Goal: Task Accomplishment & Management: Complete application form

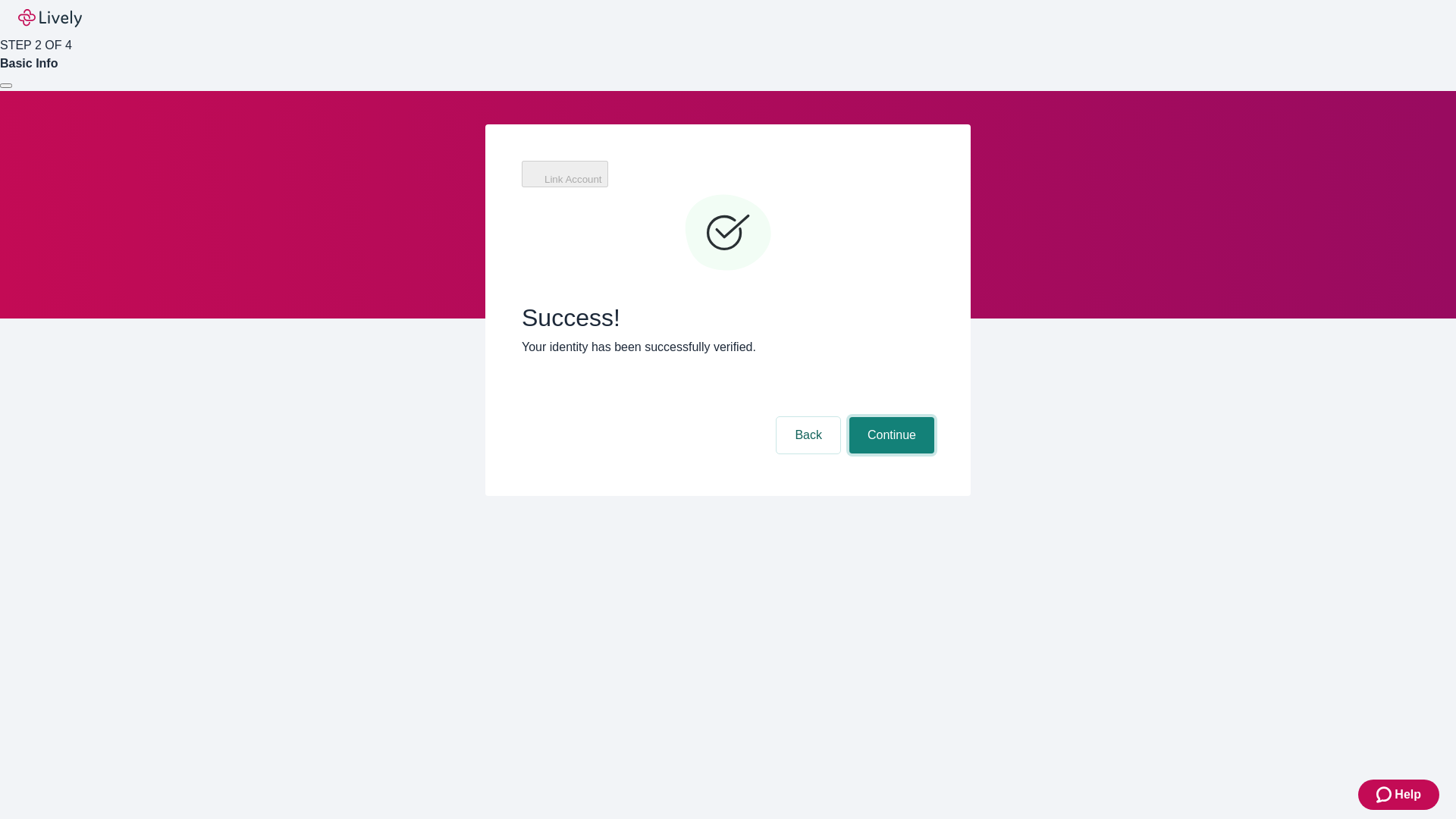
click at [934, 417] on button "Continue" at bounding box center [891, 435] width 85 height 36
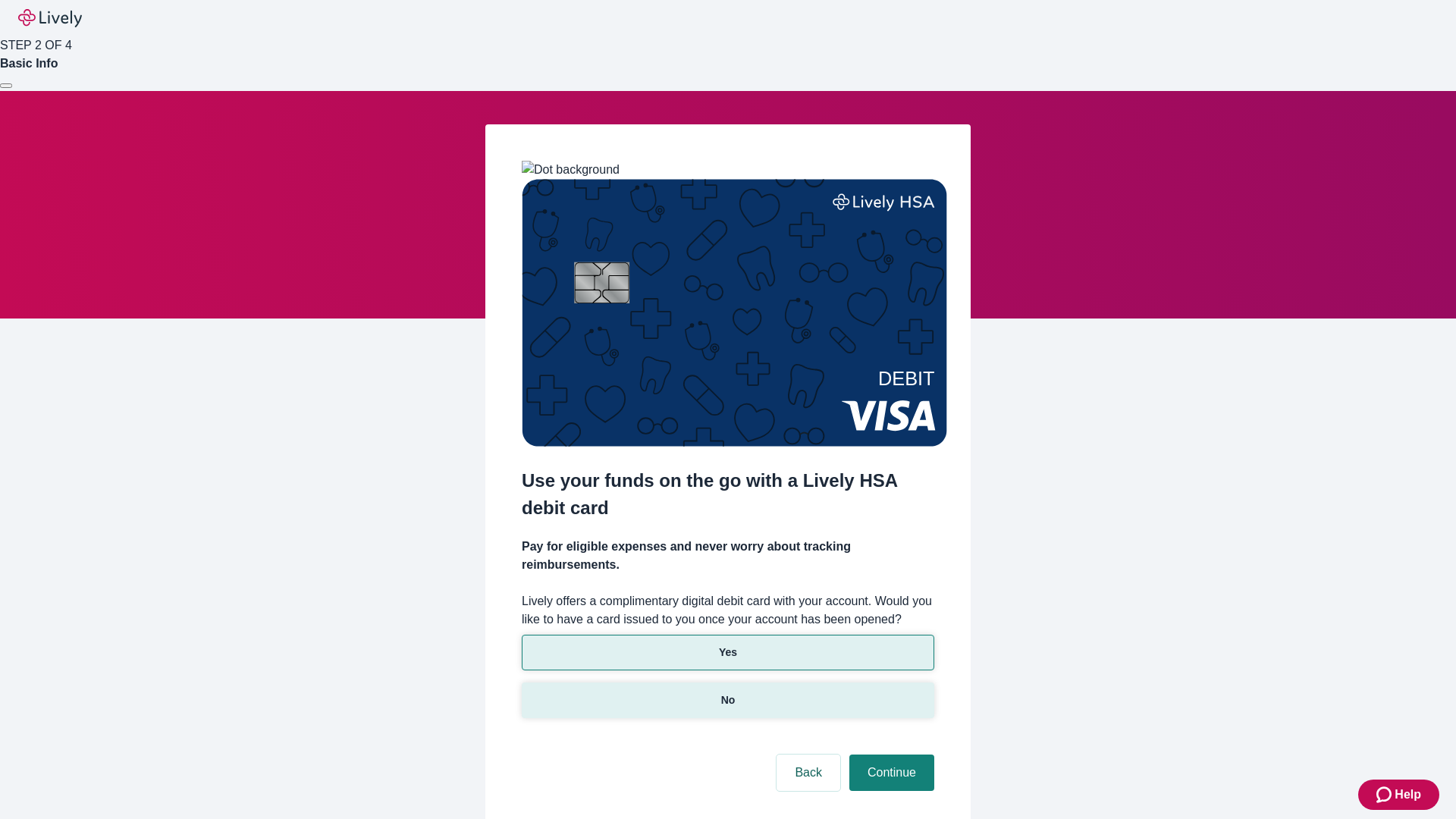
click at [727, 692] on p "No" at bounding box center [728, 700] width 14 height 16
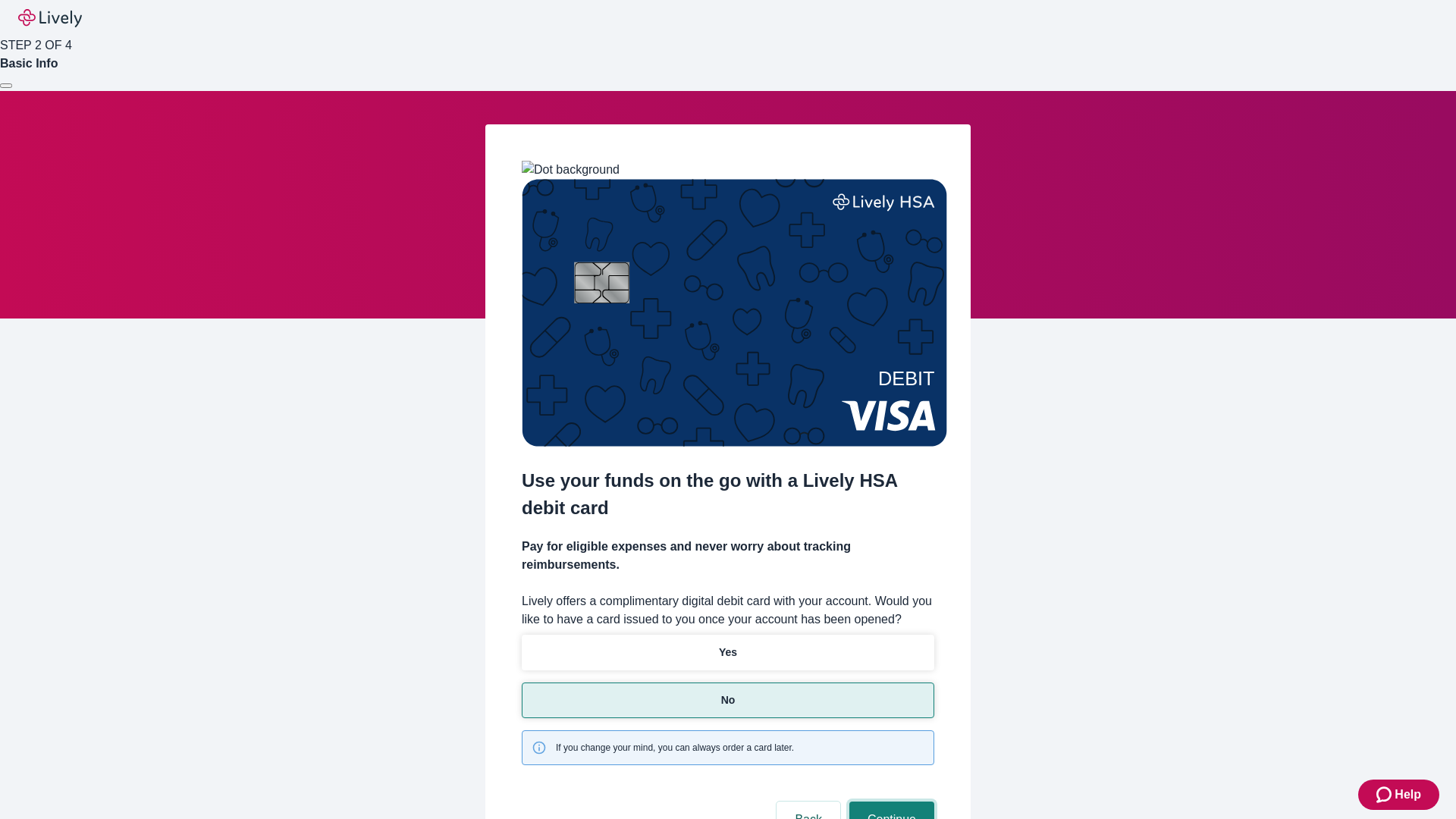
click at [890, 802] on button "Continue" at bounding box center [891, 820] width 85 height 36
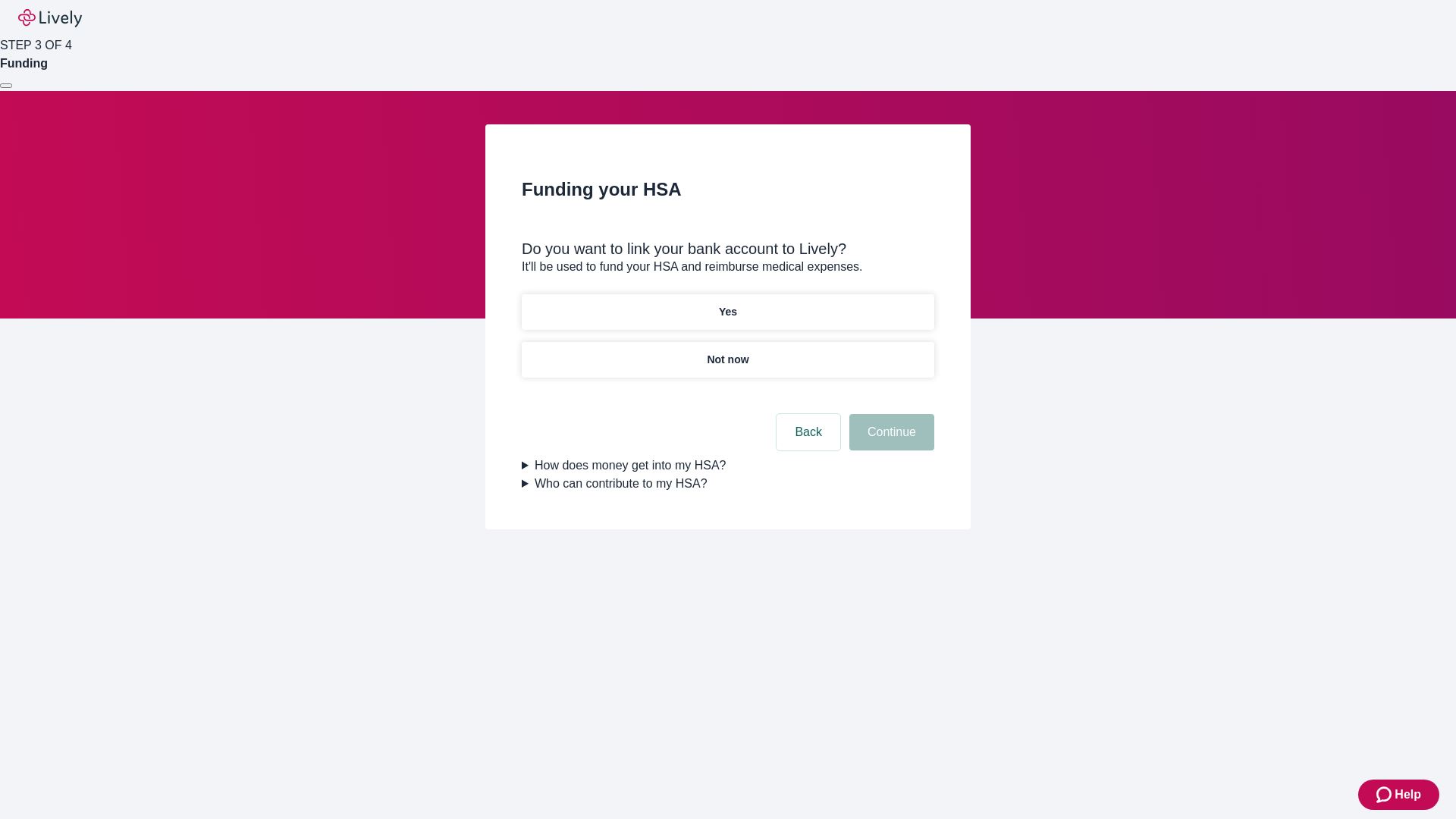
click at [727, 304] on p "Yes" at bounding box center [727, 312] width 18 height 16
click at [890, 414] on button "Continue" at bounding box center [891, 432] width 85 height 36
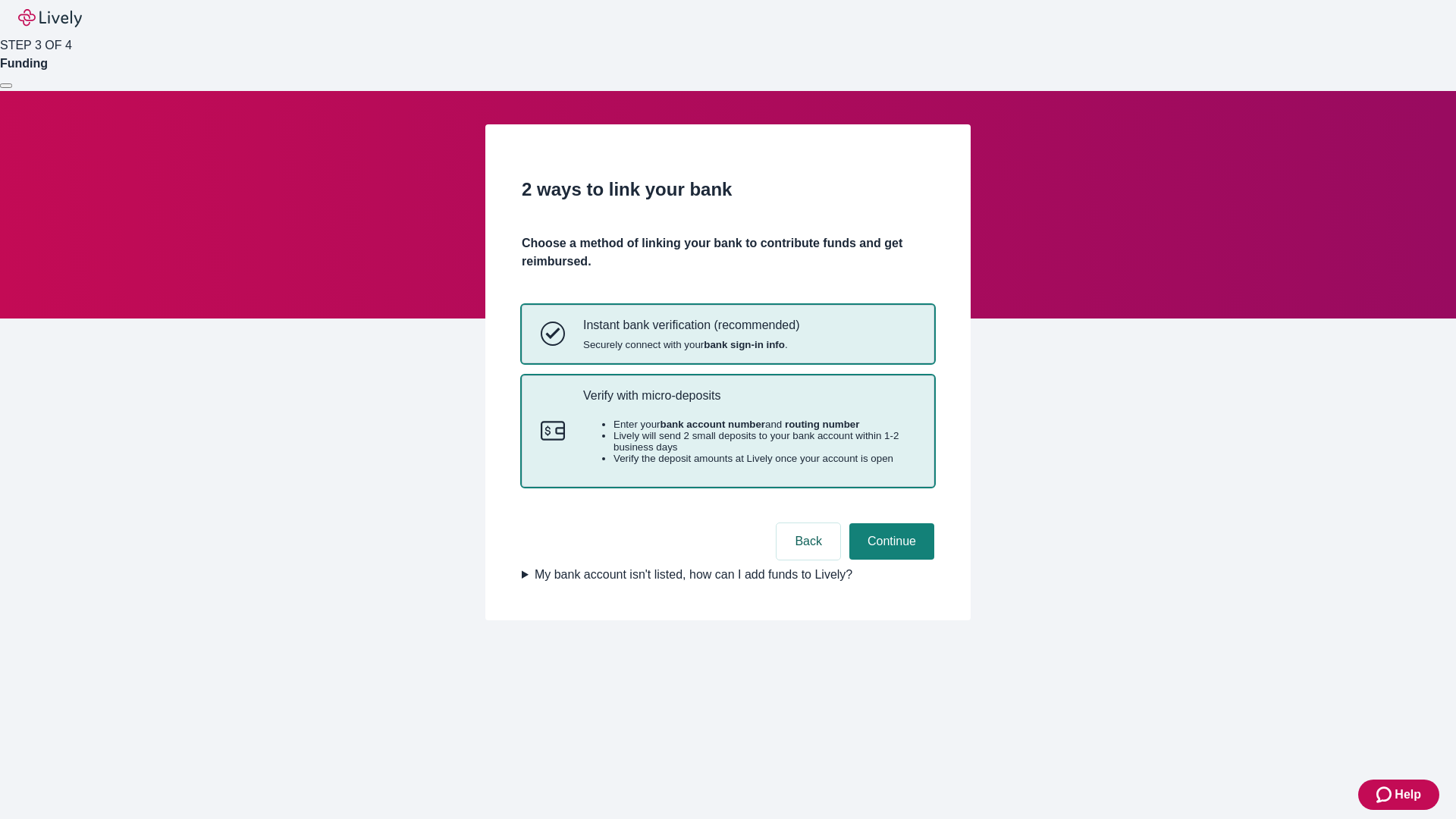
click at [749, 403] on p "Verify with micro-deposits" at bounding box center [749, 396] width 332 height 14
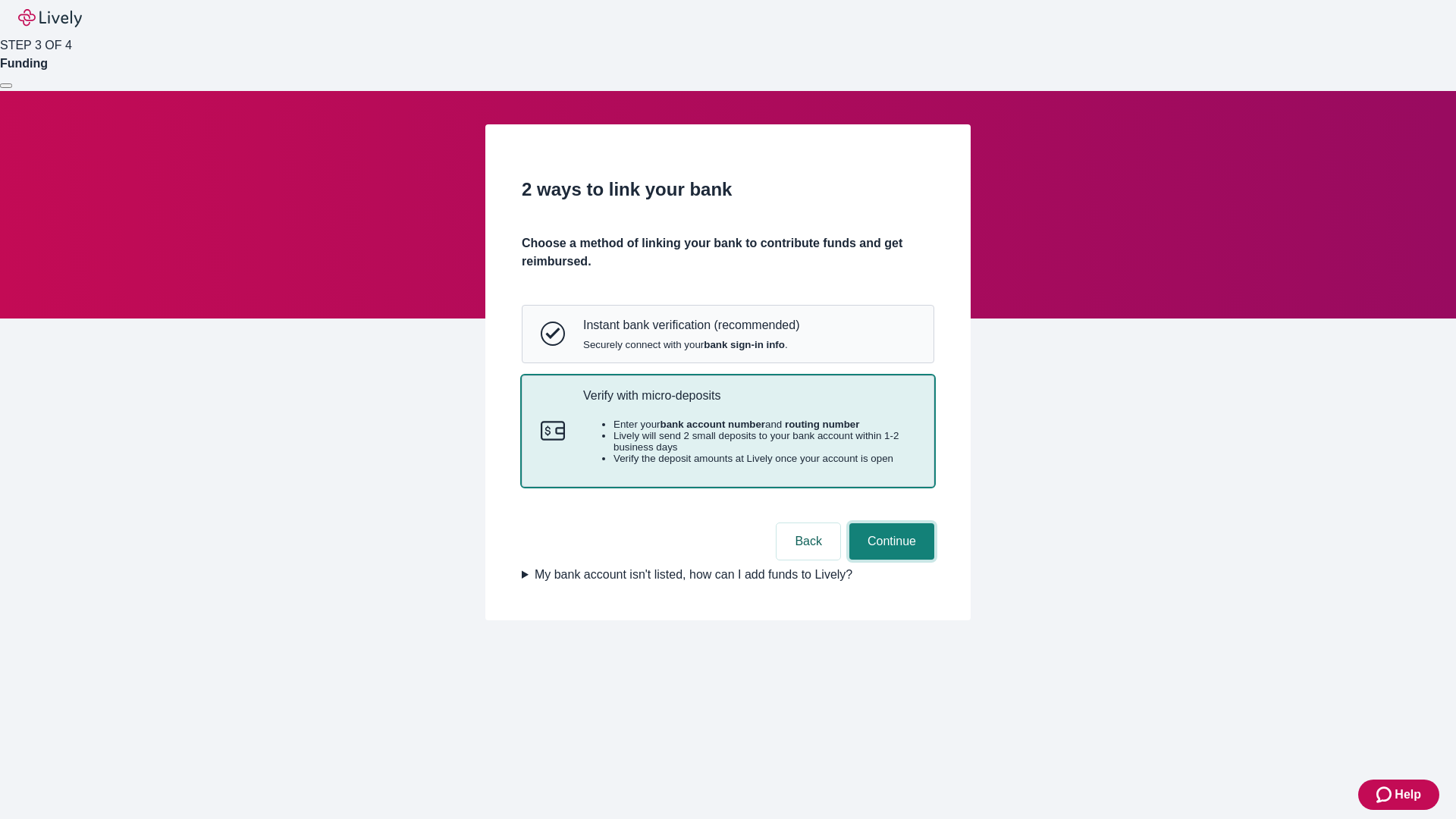
click at [890, 560] on button "Continue" at bounding box center [891, 542] width 85 height 36
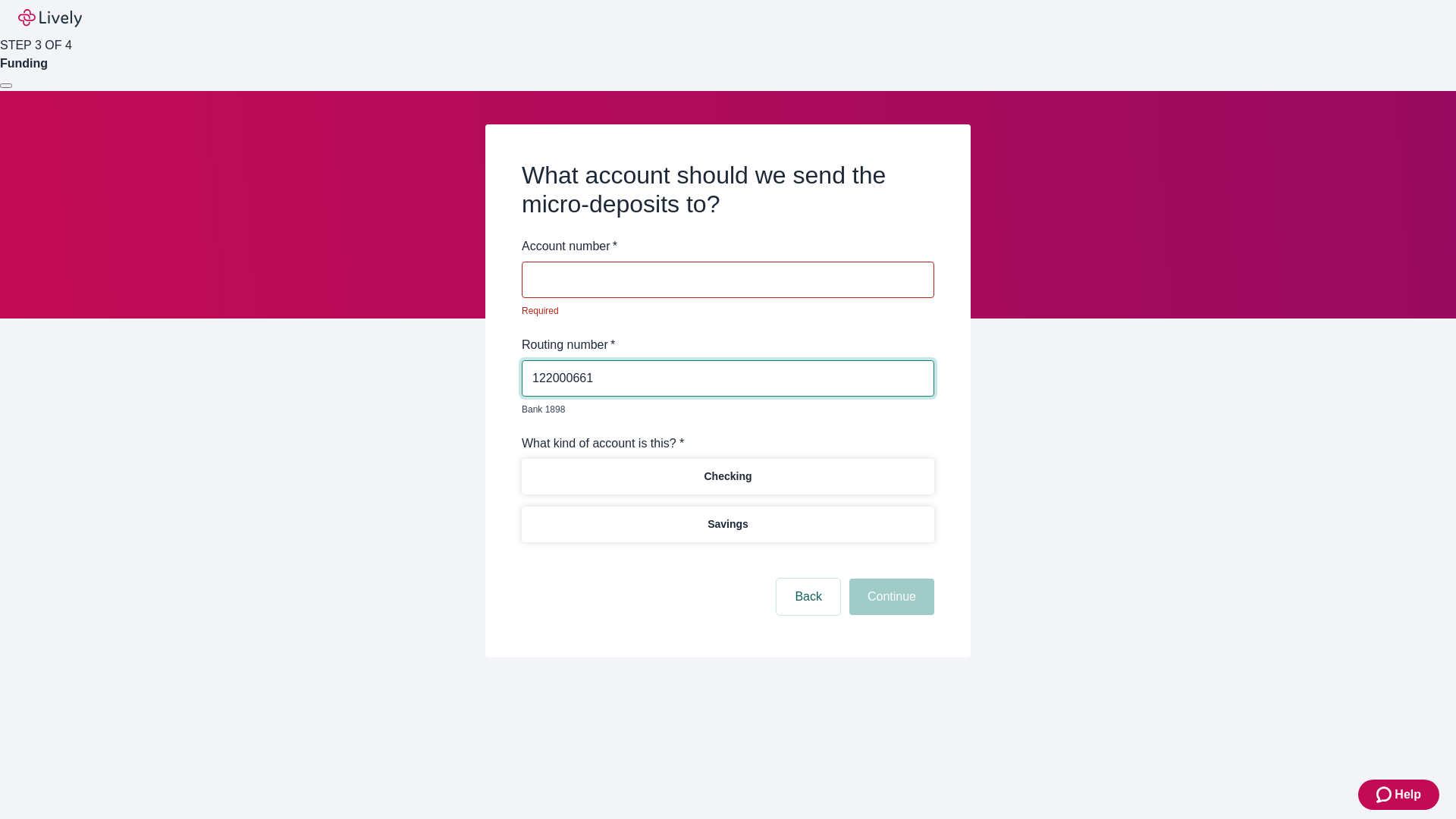
type input "122000661"
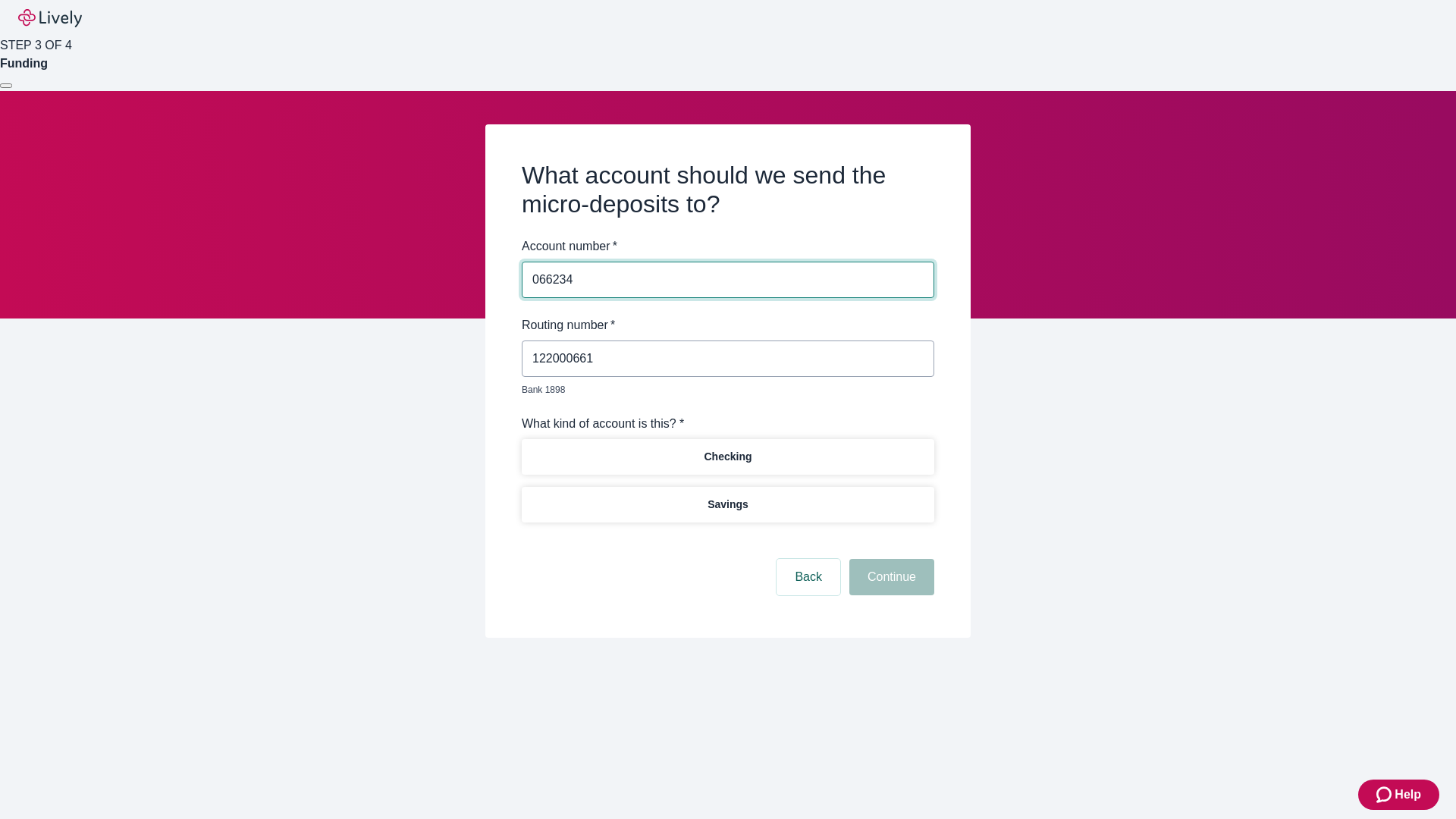
type input "066234"
click at [727, 449] on p "Checking" at bounding box center [727, 457] width 48 height 16
click at [890, 560] on button "Continue" at bounding box center [891, 577] width 85 height 36
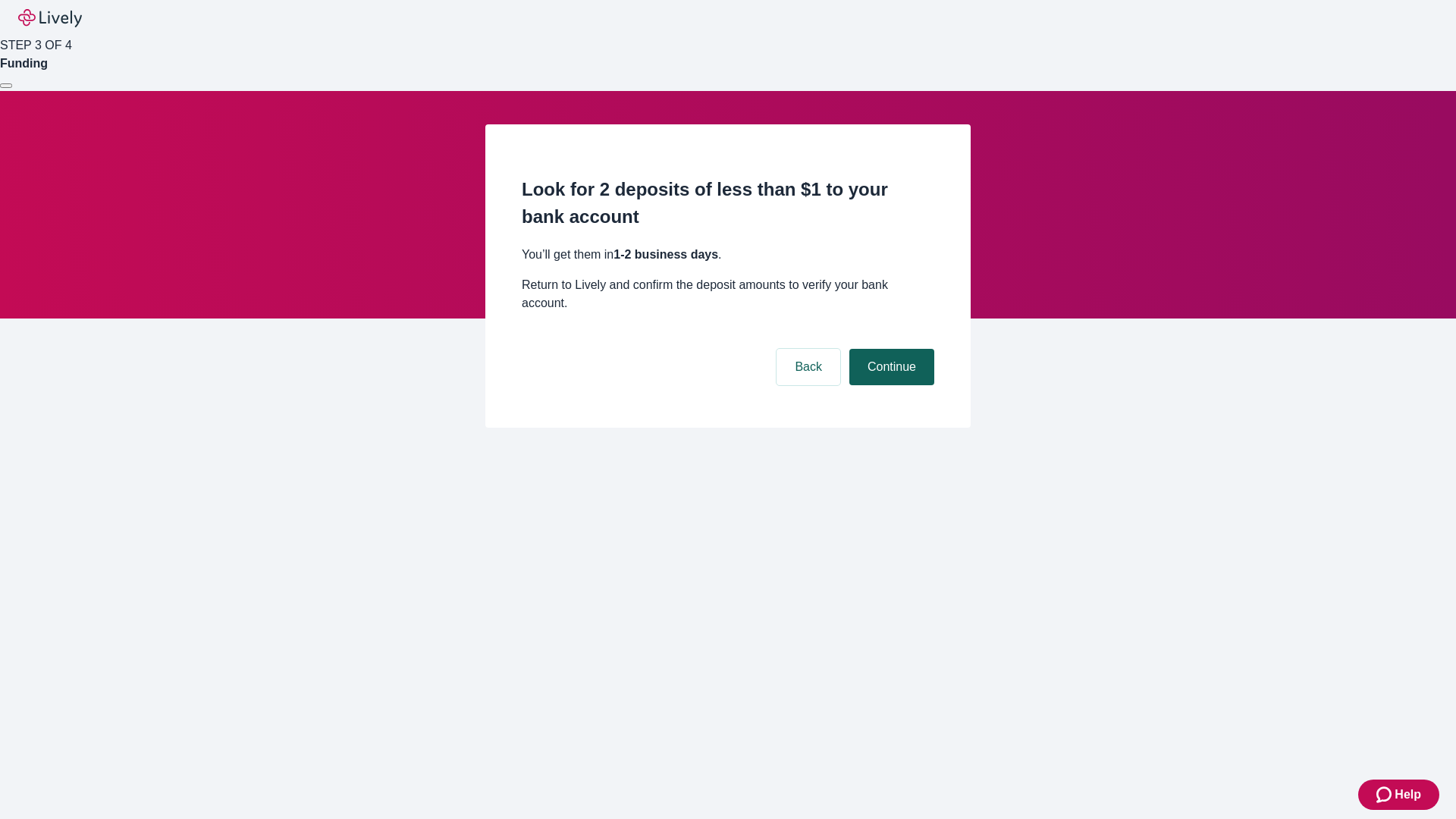
click at [890, 349] on button "Continue" at bounding box center [891, 367] width 85 height 36
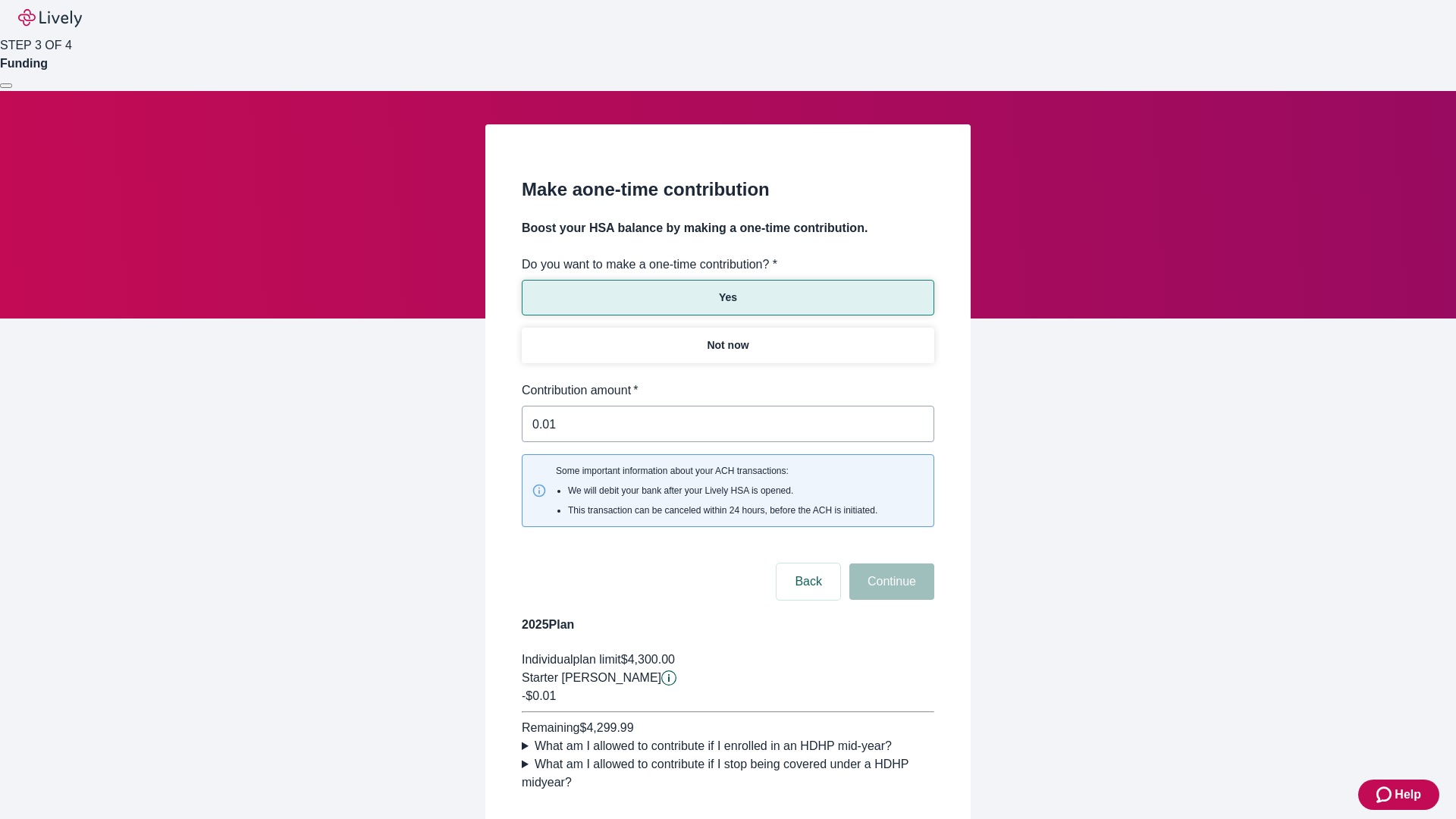
type input "0.01"
click at [890, 563] on button "Continue" at bounding box center [891, 581] width 85 height 36
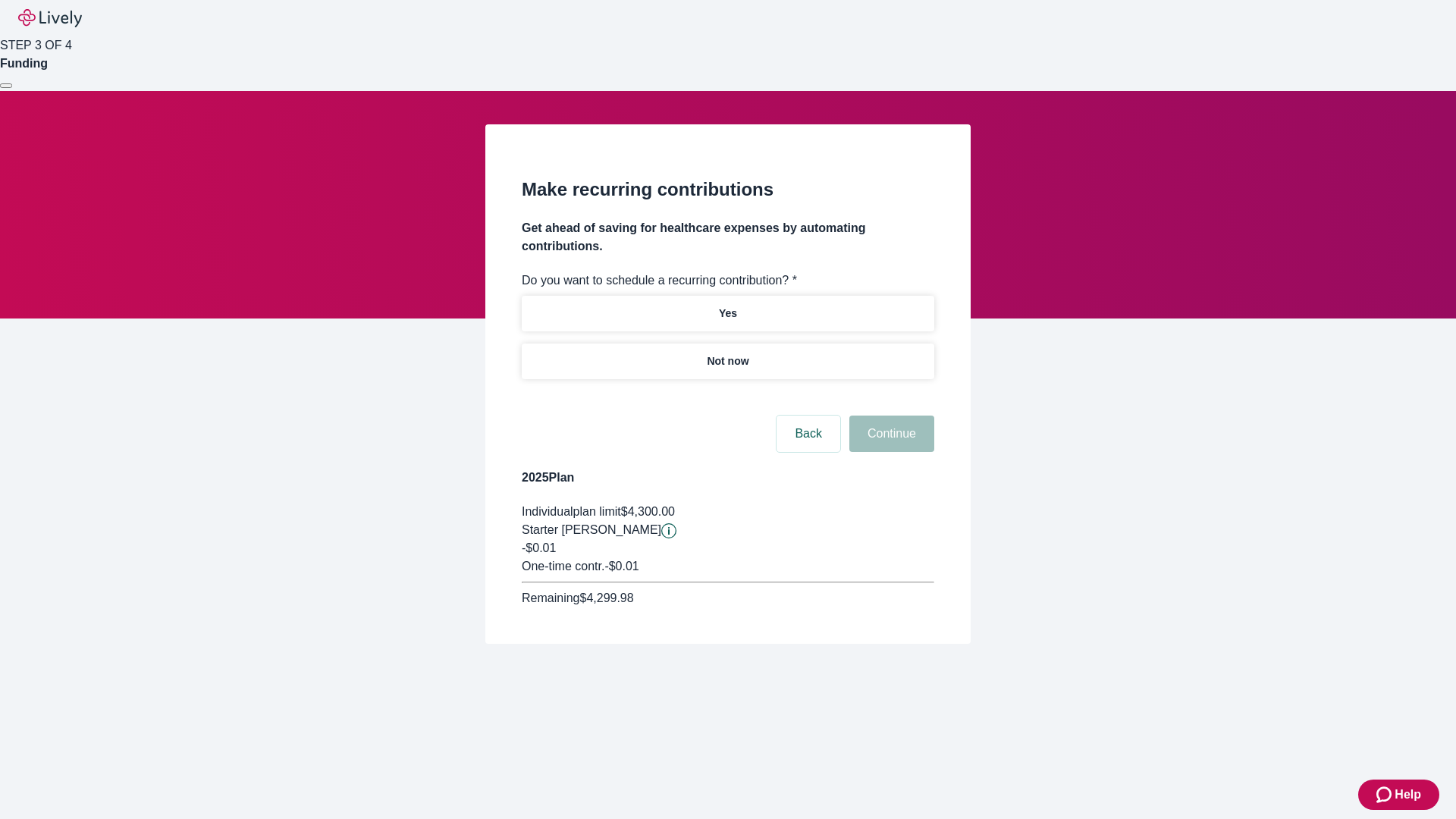
click at [727, 354] on p "Not now" at bounding box center [727, 362] width 42 height 16
click at [890, 415] on button "Continue" at bounding box center [891, 434] width 85 height 36
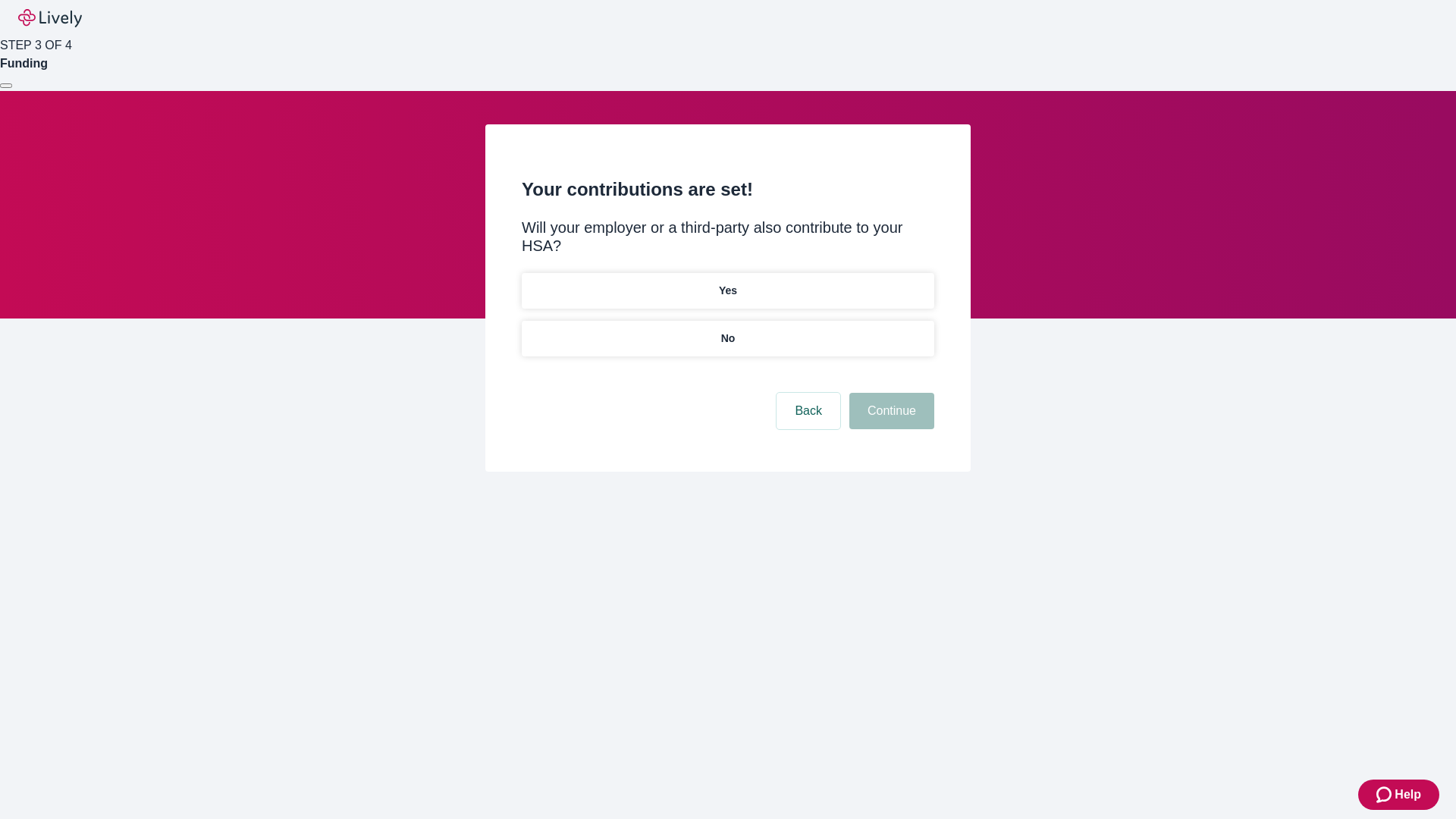
click at [727, 331] on p "No" at bounding box center [728, 339] width 14 height 16
click at [890, 392] on button "Continue" at bounding box center [891, 411] width 85 height 36
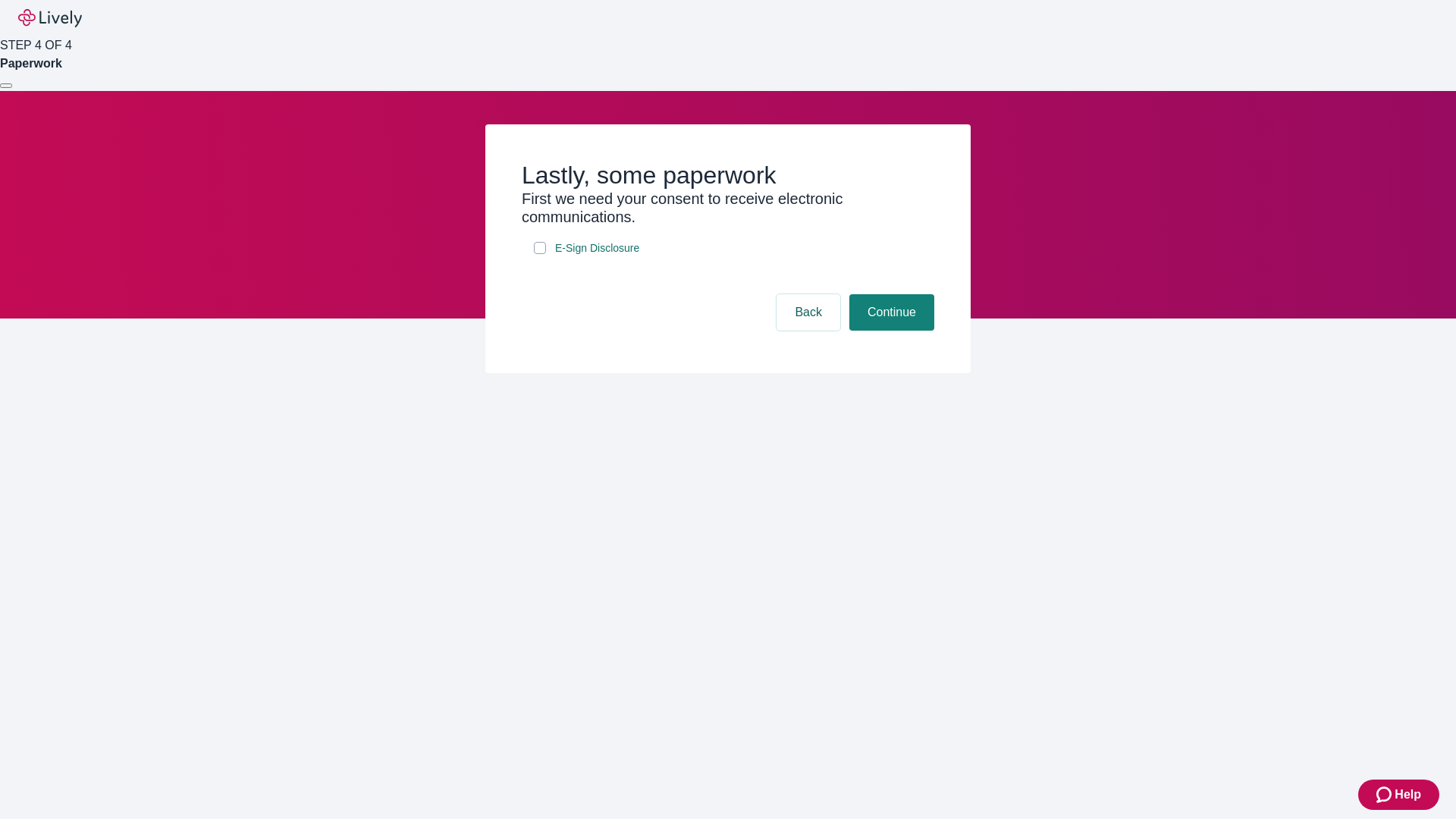
click at [540, 254] on input "E-Sign Disclosure" at bounding box center [539, 247] width 12 height 12
checkbox input "true"
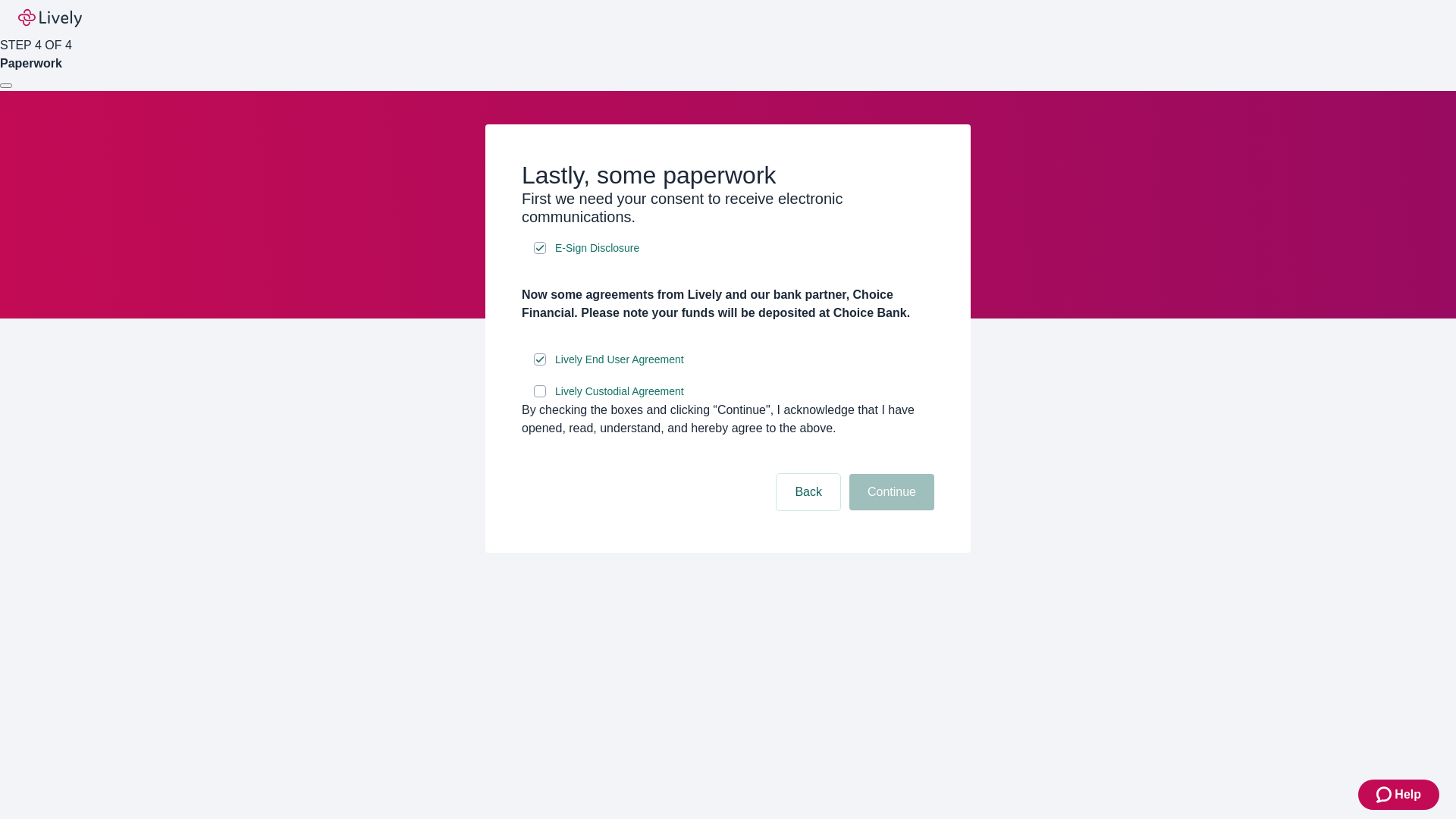
click at [540, 397] on input "Lively Custodial Agreement" at bounding box center [539, 391] width 12 height 12
checkbox input "true"
click at [890, 510] on button "Continue" at bounding box center [891, 492] width 85 height 36
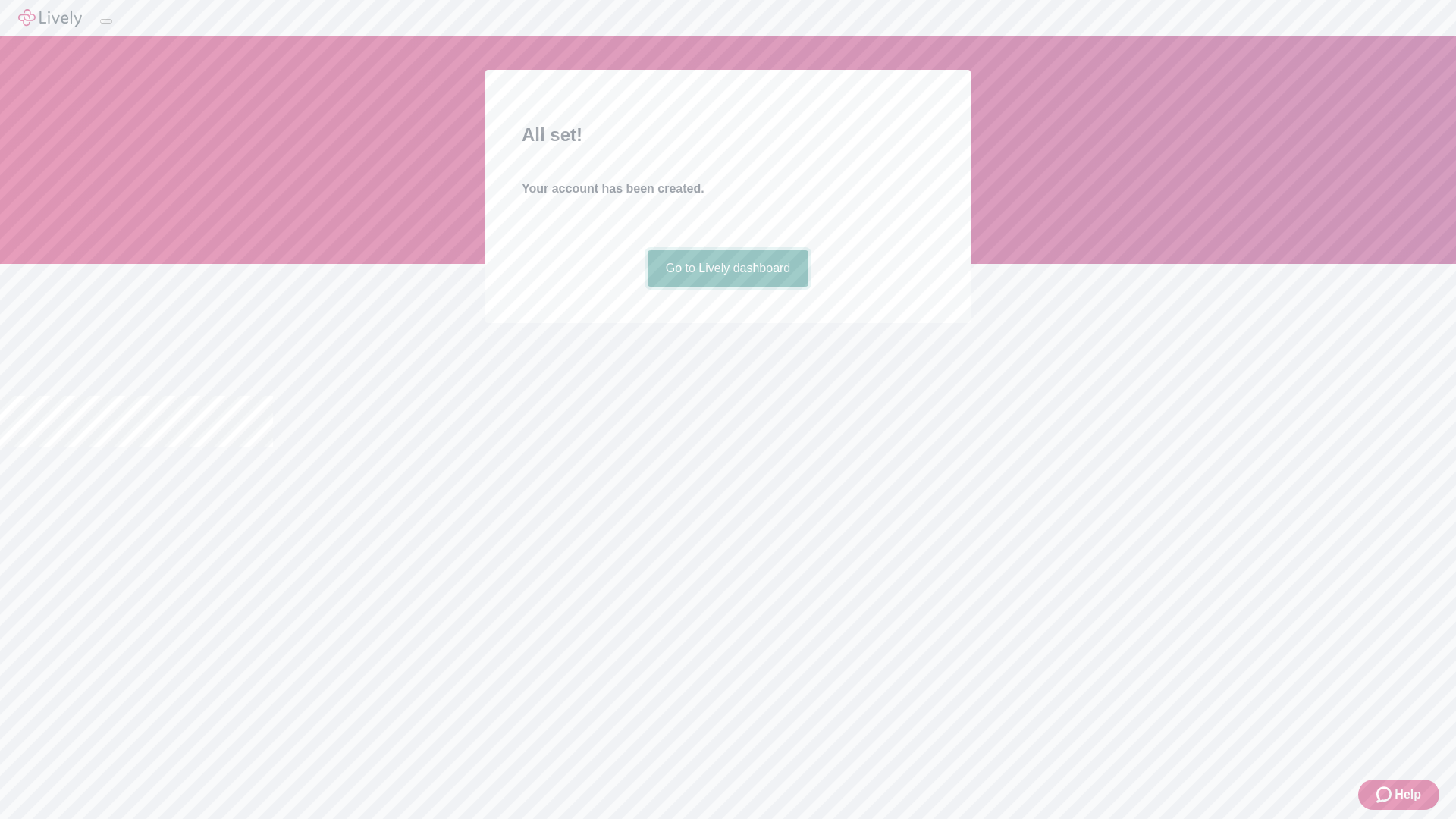
click at [727, 286] on link "Go to Lively dashboard" at bounding box center [729, 269] width 162 height 36
